Goal: Transaction & Acquisition: Purchase product/service

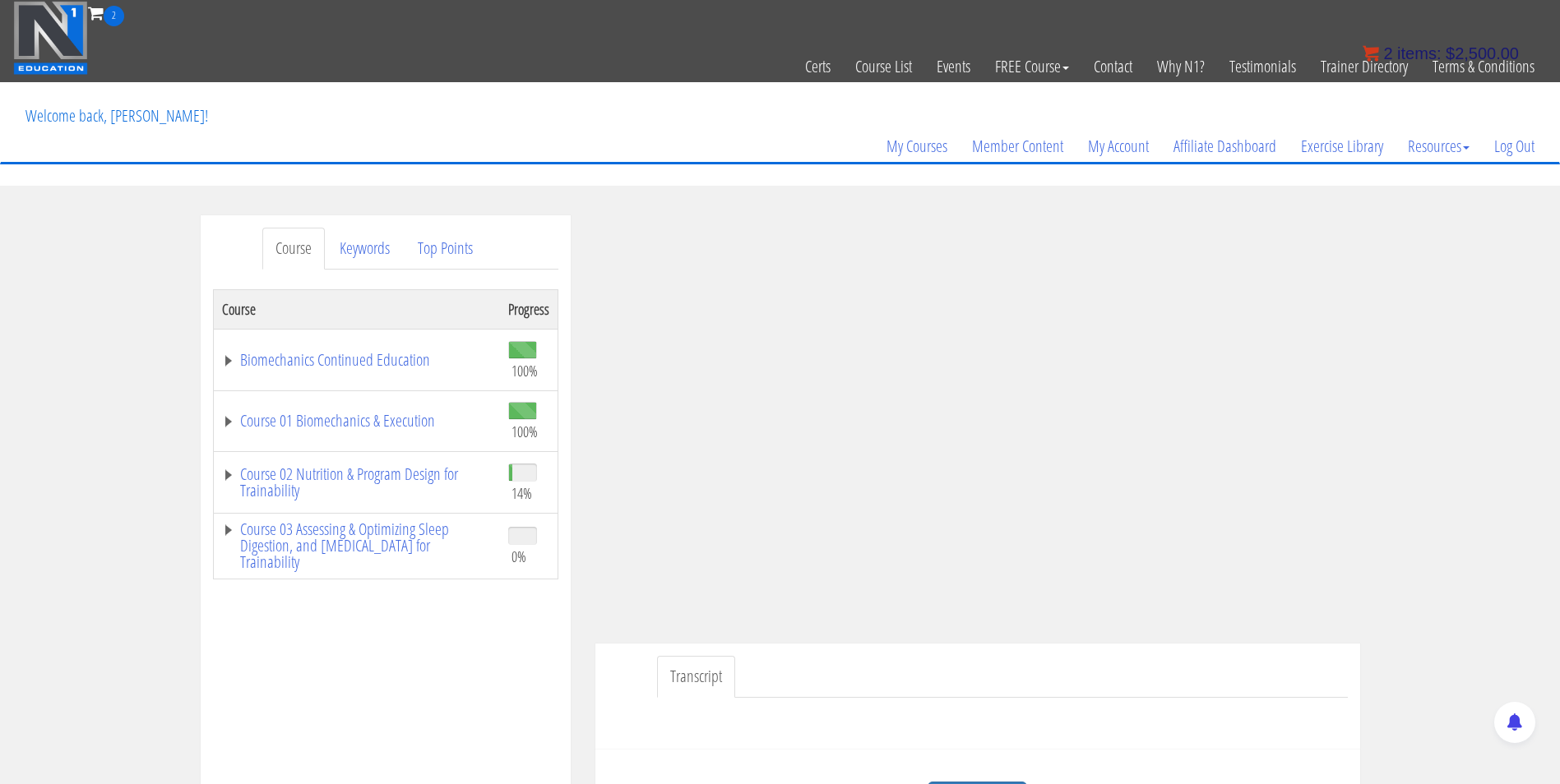
click at [1481, 52] on bdi "$ 2,500.00" at bounding box center [1483, 54] width 73 height 18
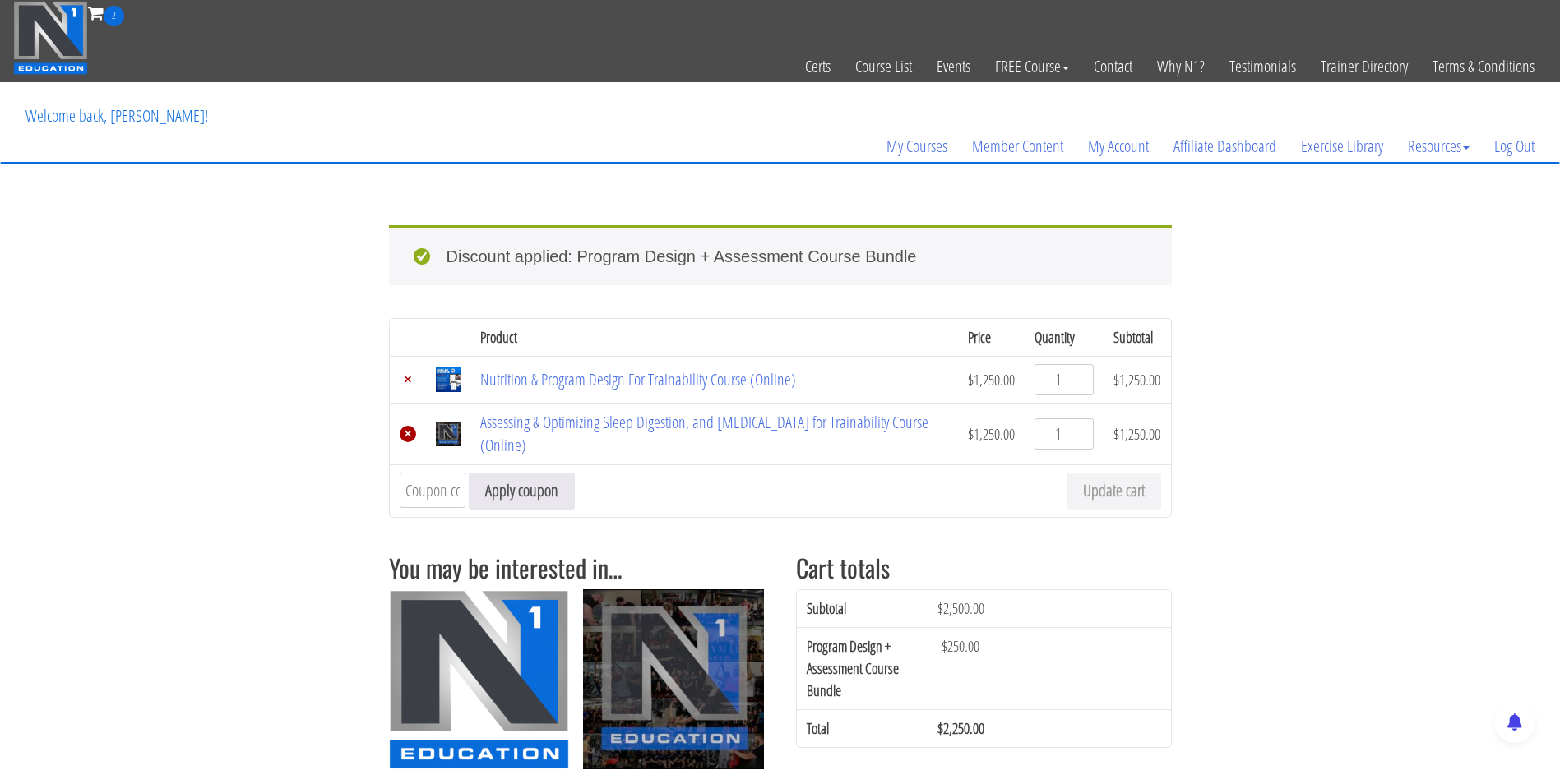
click at [407, 427] on link "×" at bounding box center [408, 434] width 16 height 16
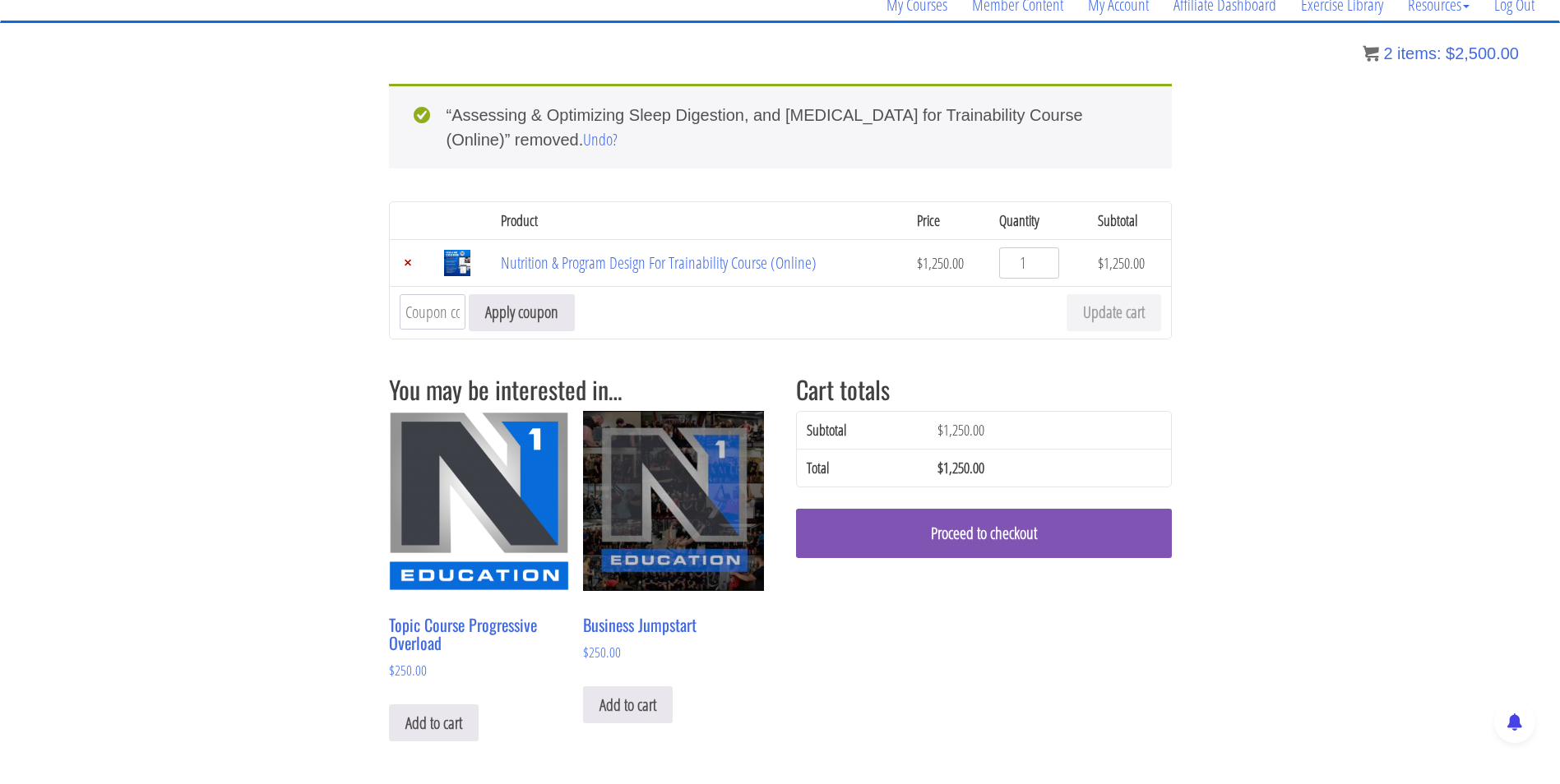
scroll to position [143, 0]
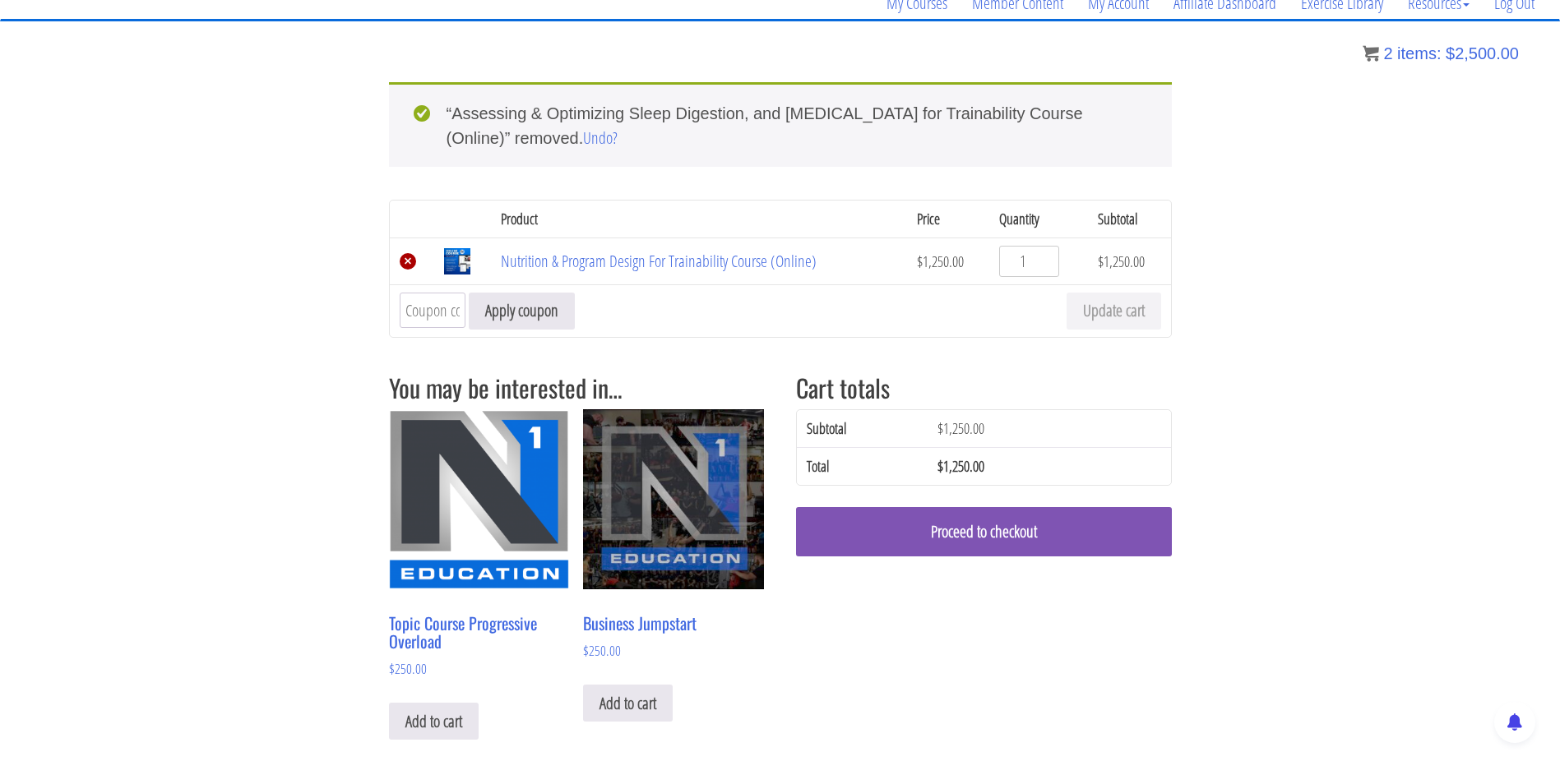
click at [404, 261] on link "×" at bounding box center [408, 262] width 16 height 16
